Goal: Information Seeking & Learning: Learn about a topic

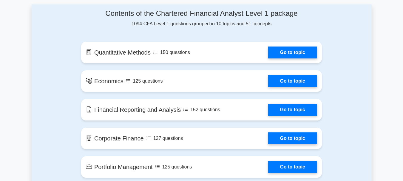
scroll to position [334, 0]
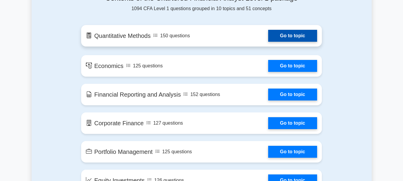
click at [303, 37] on link "Go to topic" at bounding box center [292, 36] width 49 height 12
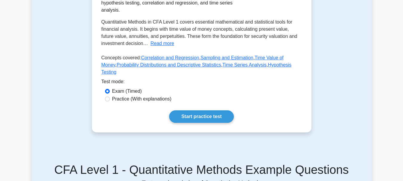
scroll to position [143, 0]
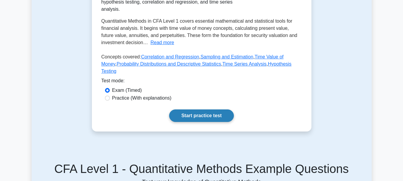
click at [198, 122] on link "Start practice test" at bounding box center [201, 115] width 65 height 13
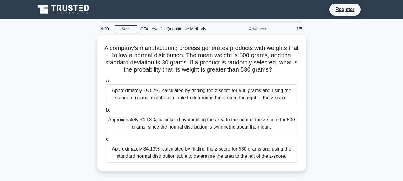
click at [326, 85] on div "A company's manufacturing process generates products with weights that follow a…" at bounding box center [202, 106] width 340 height 143
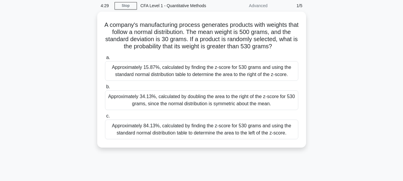
scroll to position [24, 0]
click at [128, 4] on link "Stop" at bounding box center [126, 4] width 22 height 7
click at [77, 87] on div "A company's manufacturing process generates products with weights that follow a…" at bounding box center [202, 82] width 340 height 143
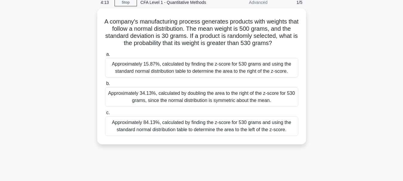
scroll to position [10, 0]
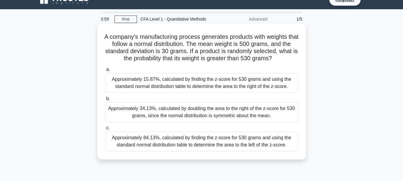
click at [188, 89] on div "Approximately 15.87%, calculated by finding the z-score for 530 grams and using…" at bounding box center [201, 83] width 193 height 20
click at [105, 72] on input "a. Approximately 15.87%, calculated by finding the z-score for 530 grams and us…" at bounding box center [105, 70] width 0 height 4
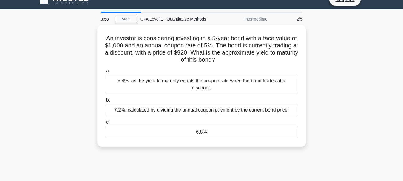
scroll to position [0, 0]
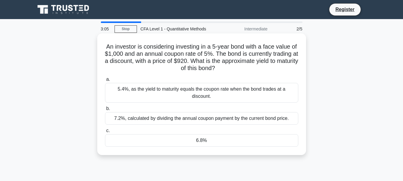
click at [152, 115] on div "7.2%, calculated by dividing the annual coupon payment by the current bond pric…" at bounding box center [201, 118] width 193 height 13
click at [105, 111] on input "b. 7.2%, calculated by dividing the annual coupon payment by the current bond p…" at bounding box center [105, 109] width 0 height 4
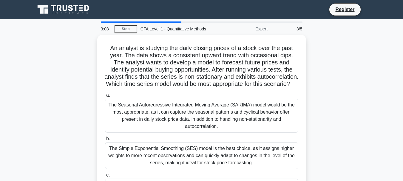
click at [72, 74] on div "An analyst is studying the daily closing prices of a stock over the past year. …" at bounding box center [202, 128] width 340 height 186
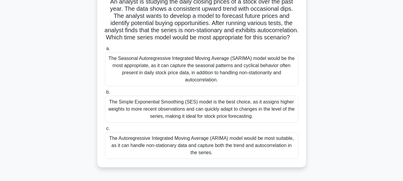
scroll to position [48, 0]
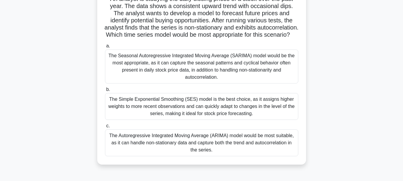
click at [230, 149] on div "The Autoregressive Integrated Moving Average (ARIMA) model would be most suitab…" at bounding box center [201, 142] width 193 height 27
click at [105, 128] on input "c. The Autoregressive Integrated Moving Average (ARIMA) model would be most sui…" at bounding box center [105, 126] width 0 height 4
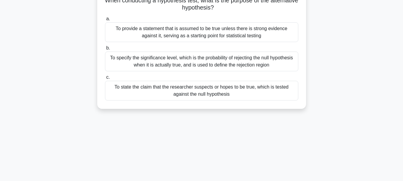
scroll to position [0, 0]
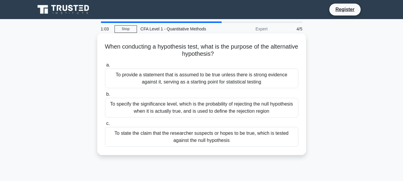
click at [249, 108] on div "To specify the significance level, which is the probability of rejecting the nu…" at bounding box center [201, 108] width 193 height 20
click at [105, 96] on input "b. To specify the significance level, which is the probability of rejecting the…" at bounding box center [105, 94] width 0 height 4
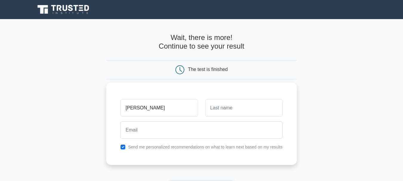
type input "aida"
click at [227, 109] on input "text" at bounding box center [243, 107] width 77 height 17
type input "dhifallah"
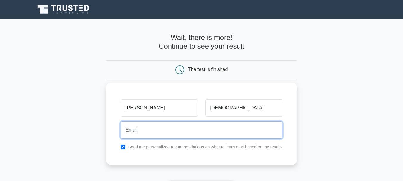
click at [223, 132] on input "email" at bounding box center [202, 129] width 162 height 17
type input "aidadhifallah8@gmail.com"
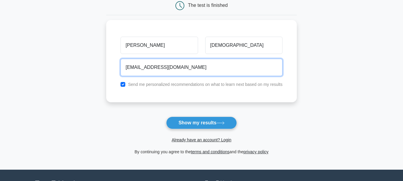
scroll to position [67, 0]
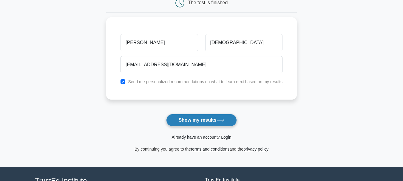
click at [210, 122] on button "Show my results" at bounding box center [201, 120] width 70 height 13
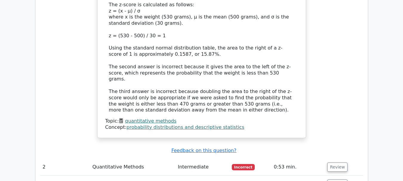
scroll to position [681, 0]
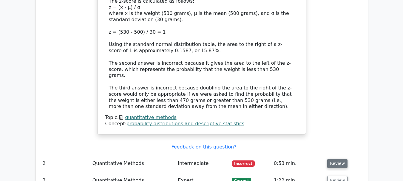
click at [335, 159] on button "Review" at bounding box center [337, 163] width 20 height 9
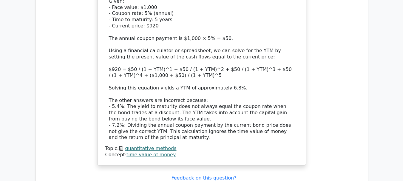
scroll to position [1045, 0]
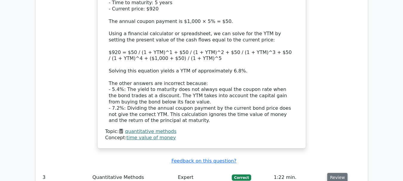
click at [331, 173] on button "Review" at bounding box center [337, 177] width 20 height 9
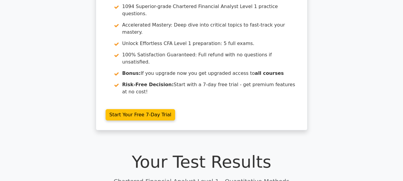
scroll to position [0, 0]
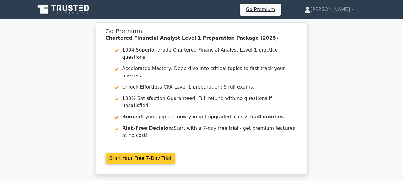
click at [142, 153] on link "Start Your Free 7-Day Trial" at bounding box center [141, 158] width 70 height 11
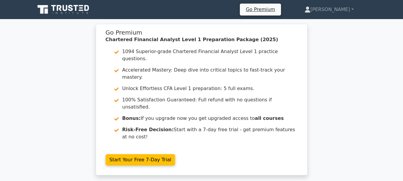
click at [47, 99] on div "Go Premium Chartered Financial Analyst Level 1 Preparation Package (2025) 1094 …" at bounding box center [201, 103] width 403 height 159
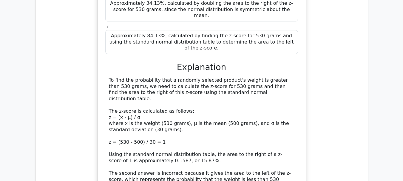
scroll to position [585, 0]
